Goal: Task Accomplishment & Management: Manage account settings

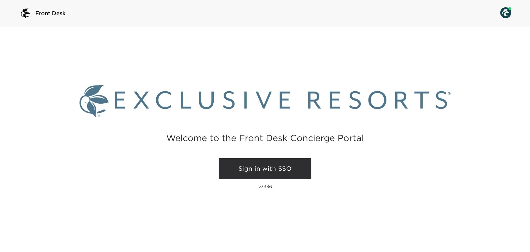
click at [269, 166] on link "Sign in with SSO" at bounding box center [265, 168] width 93 height 21
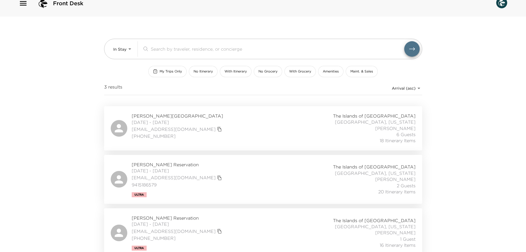
scroll to position [15, 0]
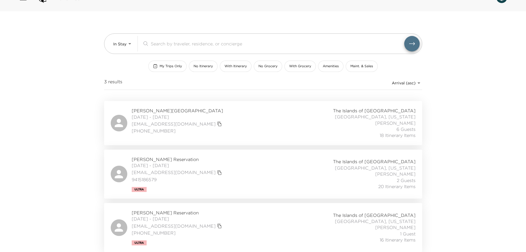
click at [239, 230] on div "[PERSON_NAME][GEOGRAPHIC_DATA] [DATE] - [DATE] [EMAIL_ADDRESS][DOMAIN_NAME] [PH…" at bounding box center [263, 227] width 305 height 36
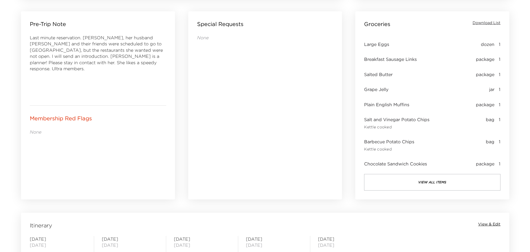
scroll to position [248, 0]
click at [491, 22] on span "Download List" at bounding box center [484, 23] width 28 height 6
click at [433, 176] on button "view all items" at bounding box center [430, 181] width 136 height 17
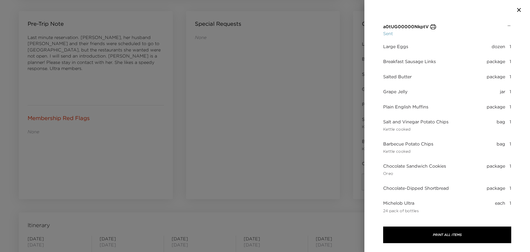
scroll to position [0, 0]
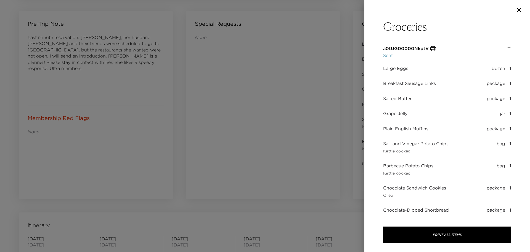
click at [428, 46] on div "a0tUG00000NkptV" at bounding box center [409, 48] width 53 height 7
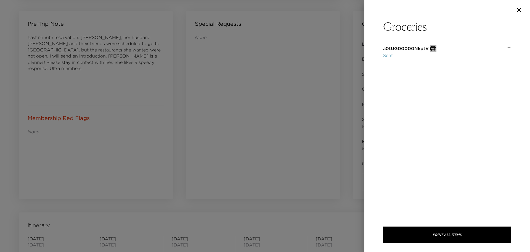
click at [434, 49] on icon "button" at bounding box center [433, 48] width 7 height 7
click at [392, 55] on p "Sent" at bounding box center [408, 54] width 51 height 7
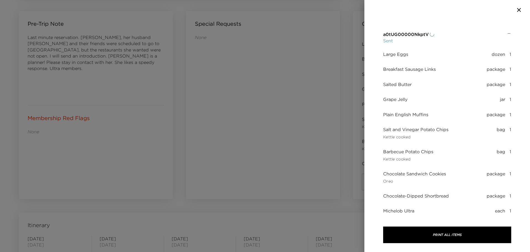
scroll to position [22, 0]
